Goal: Task Accomplishment & Management: Use online tool/utility

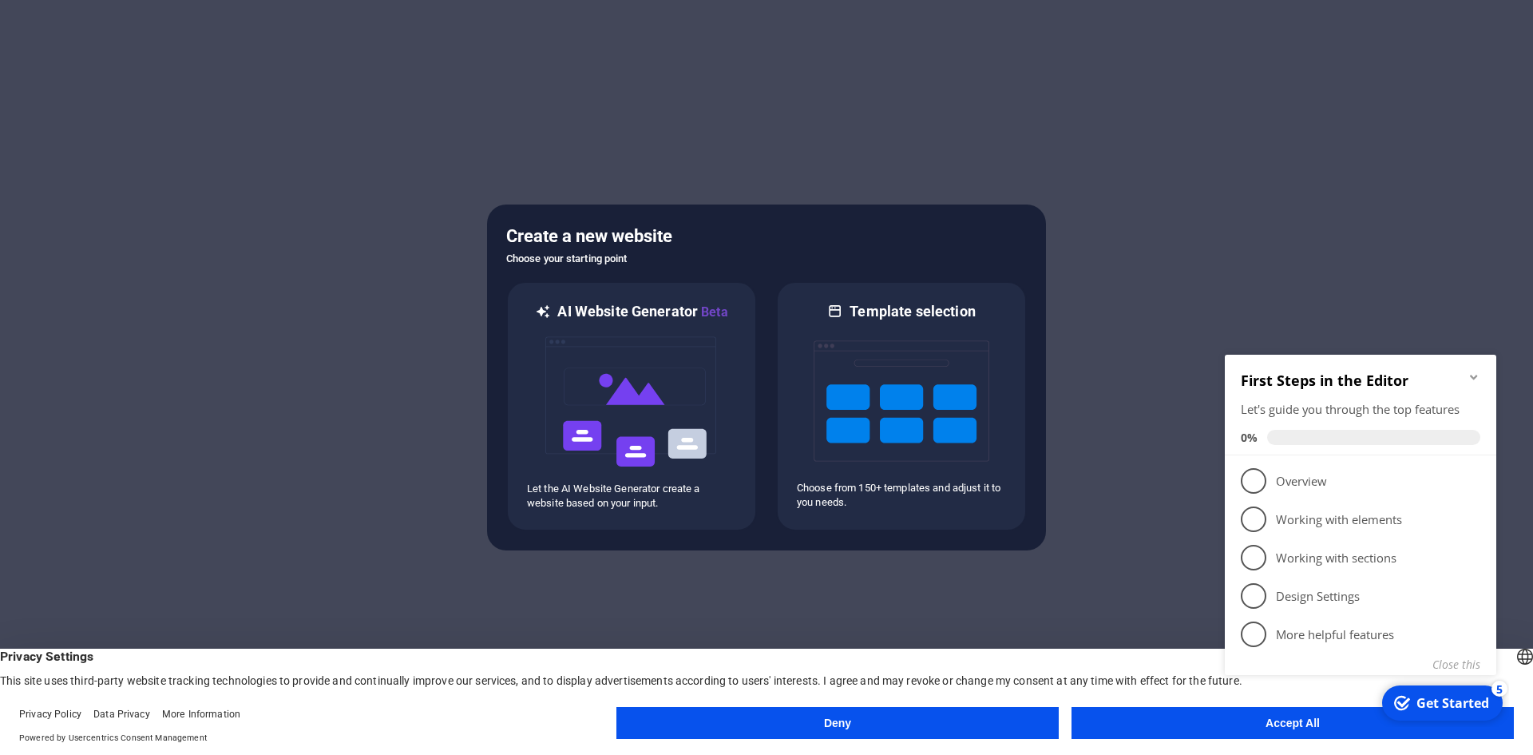
click div "checkmark Get Started 5 First Steps in the Editor Let's guide you through the t…"
click at [1456, 665] on button "Close this" at bounding box center [1456, 663] width 48 height 15
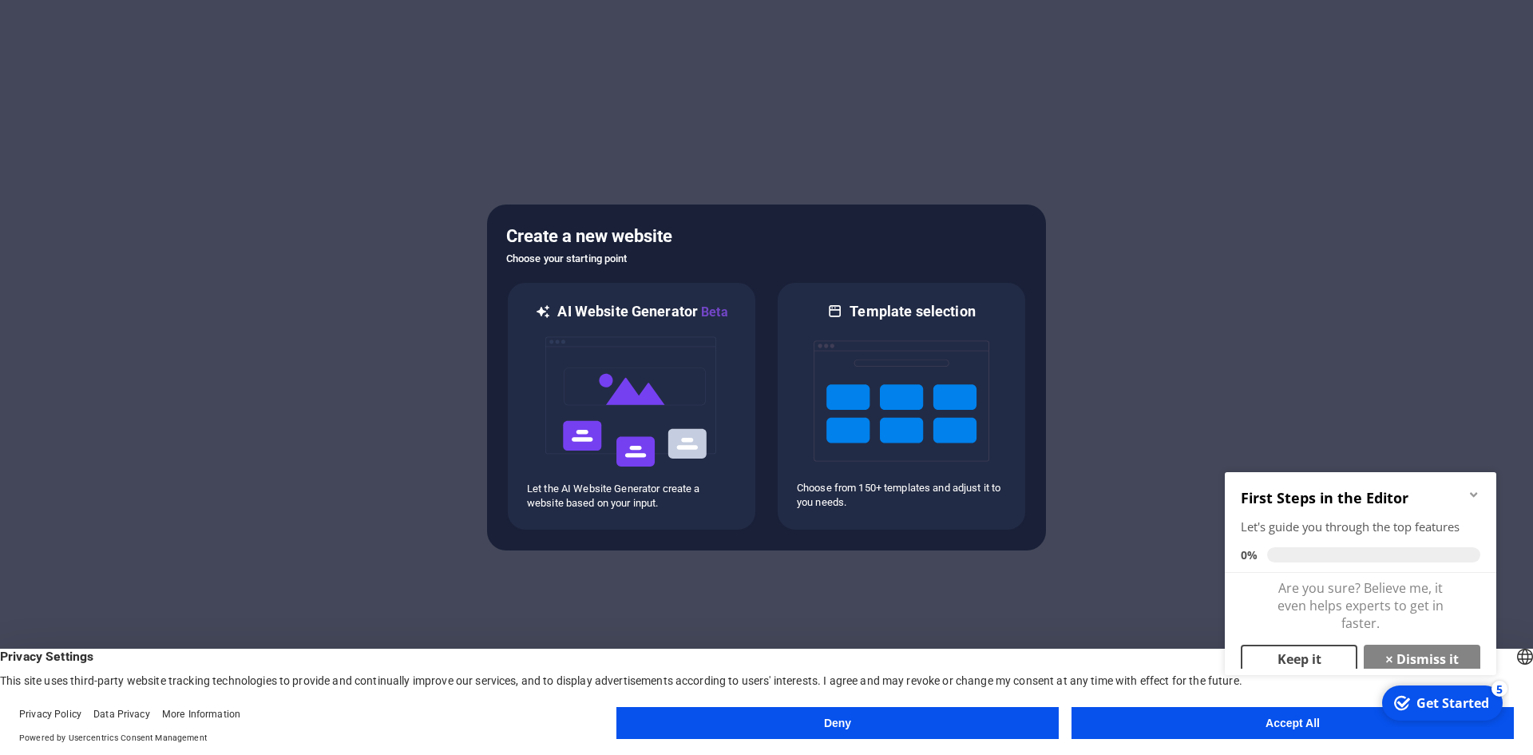
click at [1321, 652] on link "Keep it" at bounding box center [1299, 658] width 117 height 29
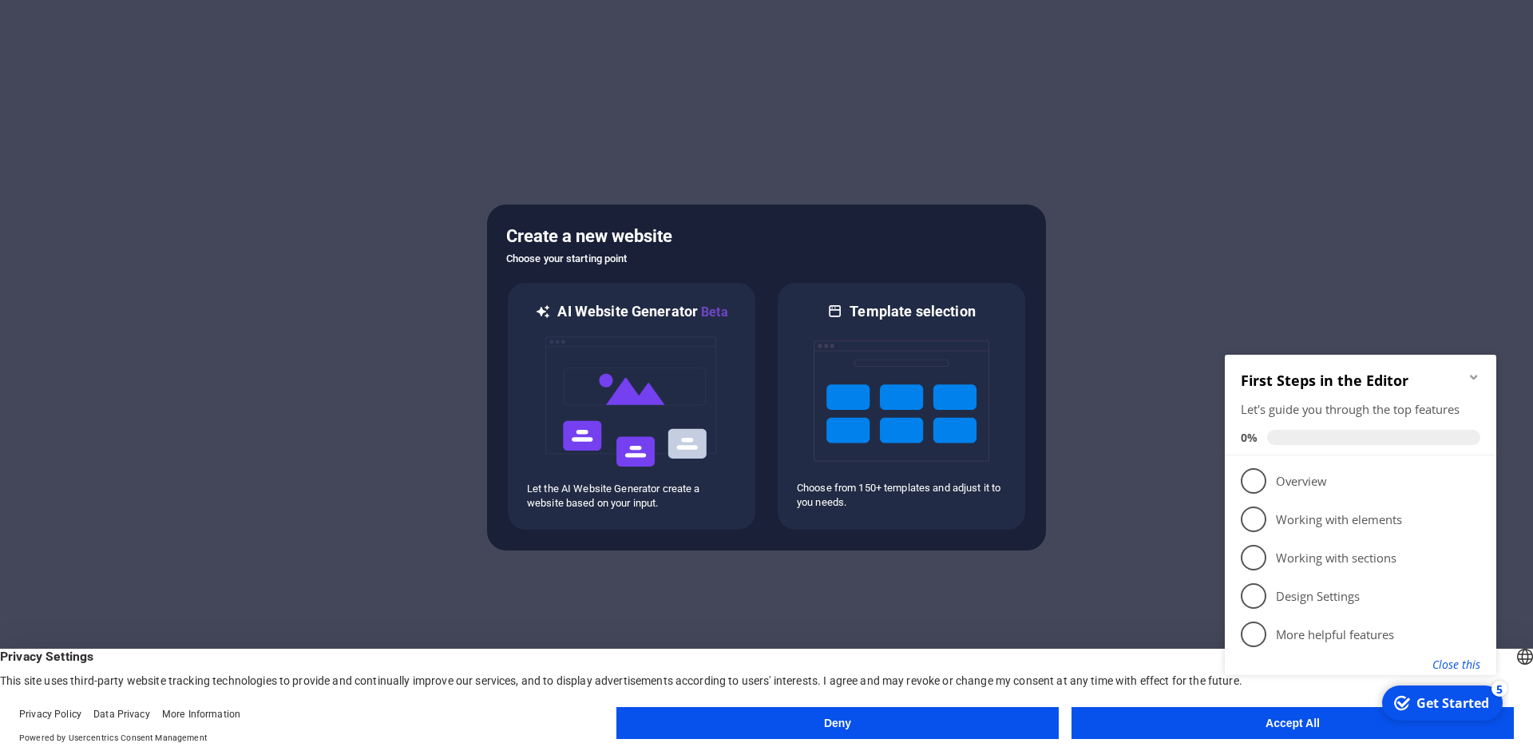
click at [1446, 667] on button "Close this" at bounding box center [1456, 663] width 48 height 15
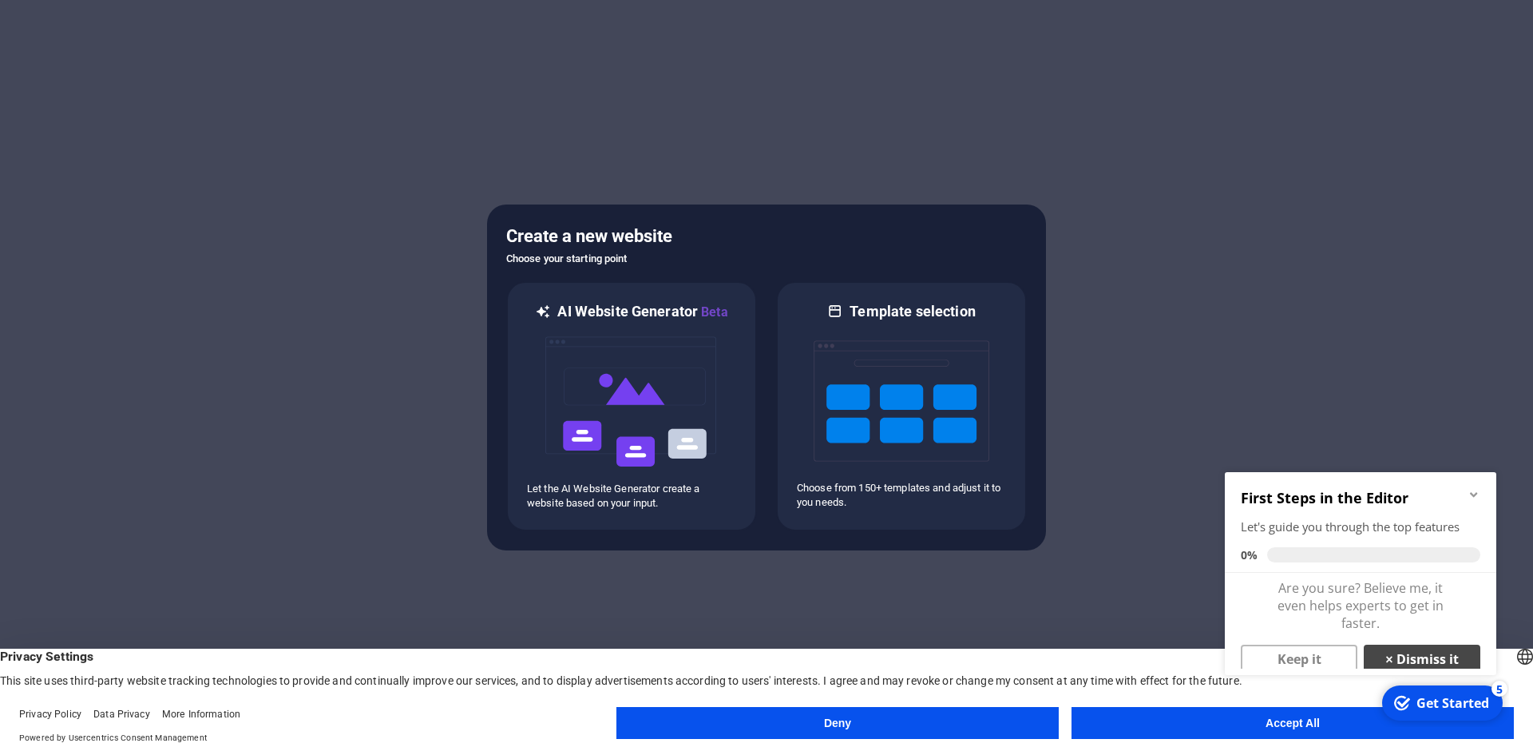
click at [1396, 658] on link "× Dismiss it" at bounding box center [1422, 658] width 117 height 29
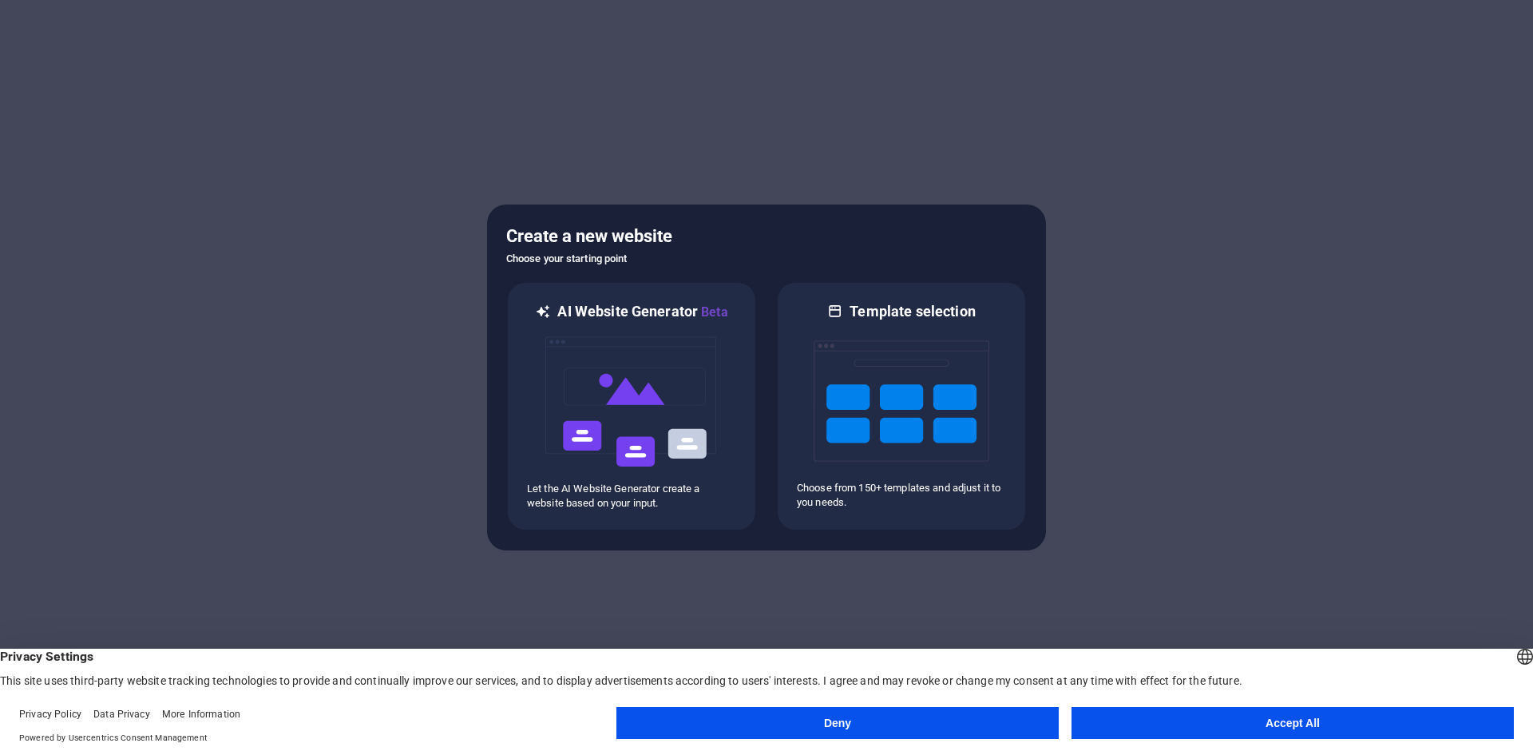
click at [1305, 718] on button "Accept All" at bounding box center [1292, 723] width 442 height 32
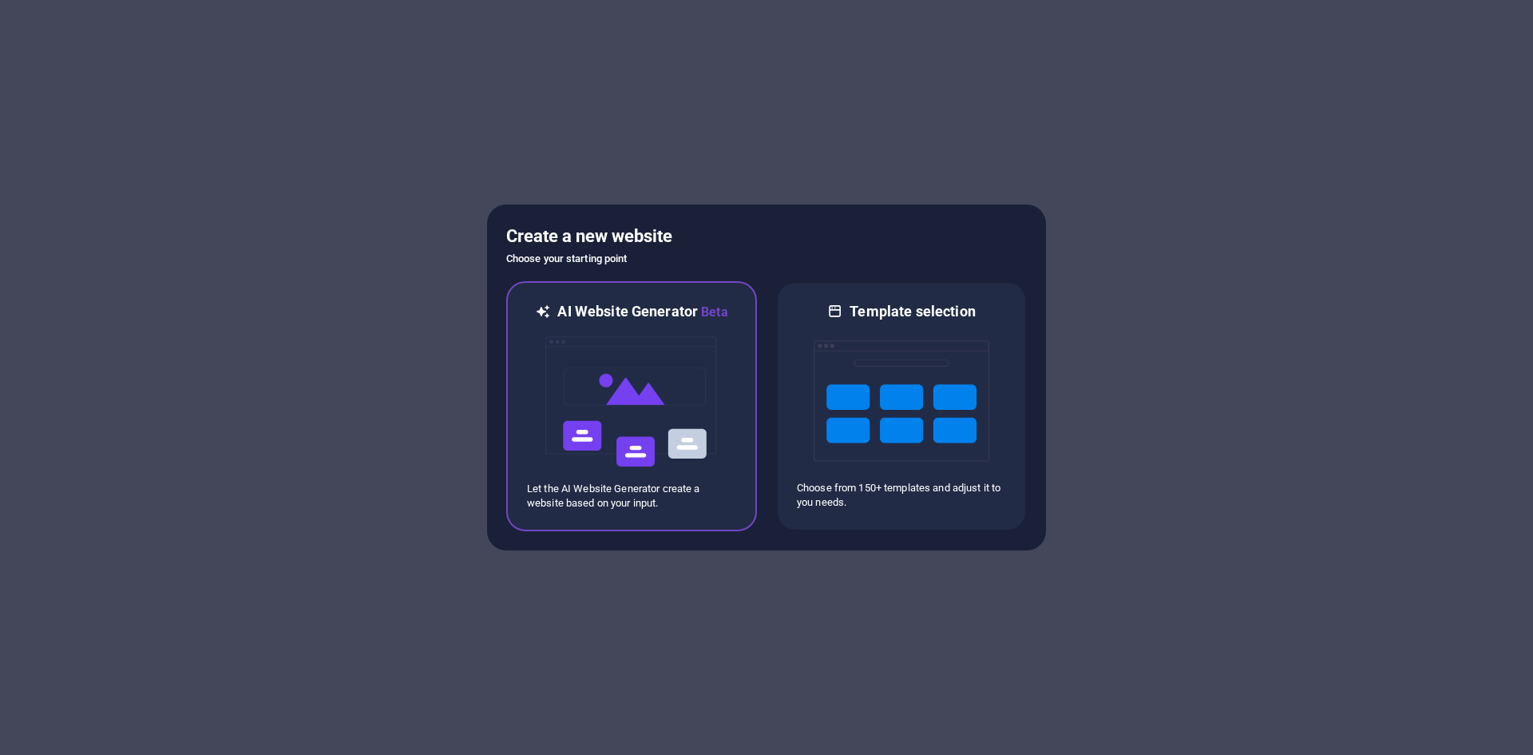
click at [666, 412] on img at bounding box center [632, 402] width 176 height 160
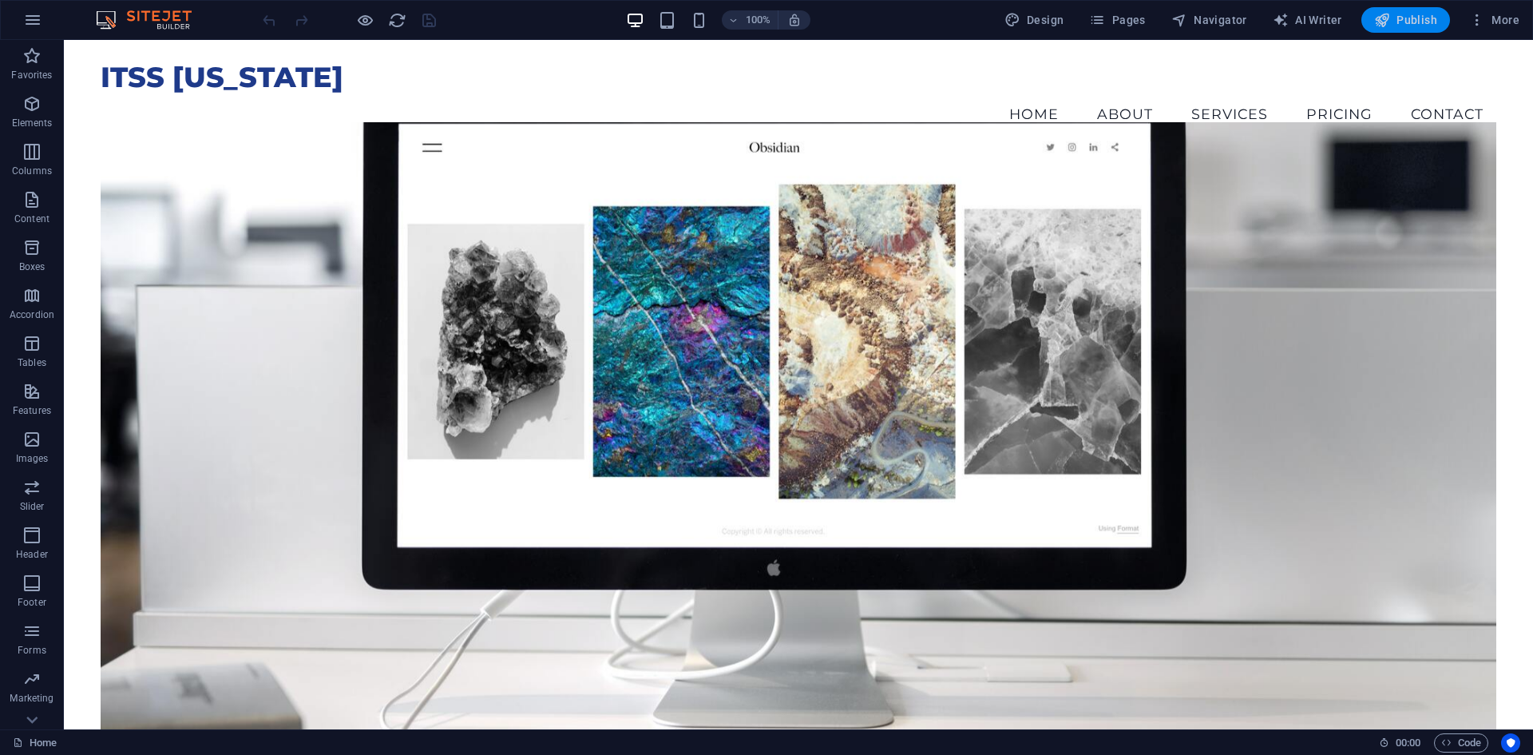
click at [1408, 19] on span "Publish" at bounding box center [1405, 20] width 63 height 16
